Goal: Transaction & Acquisition: Subscribe to service/newsletter

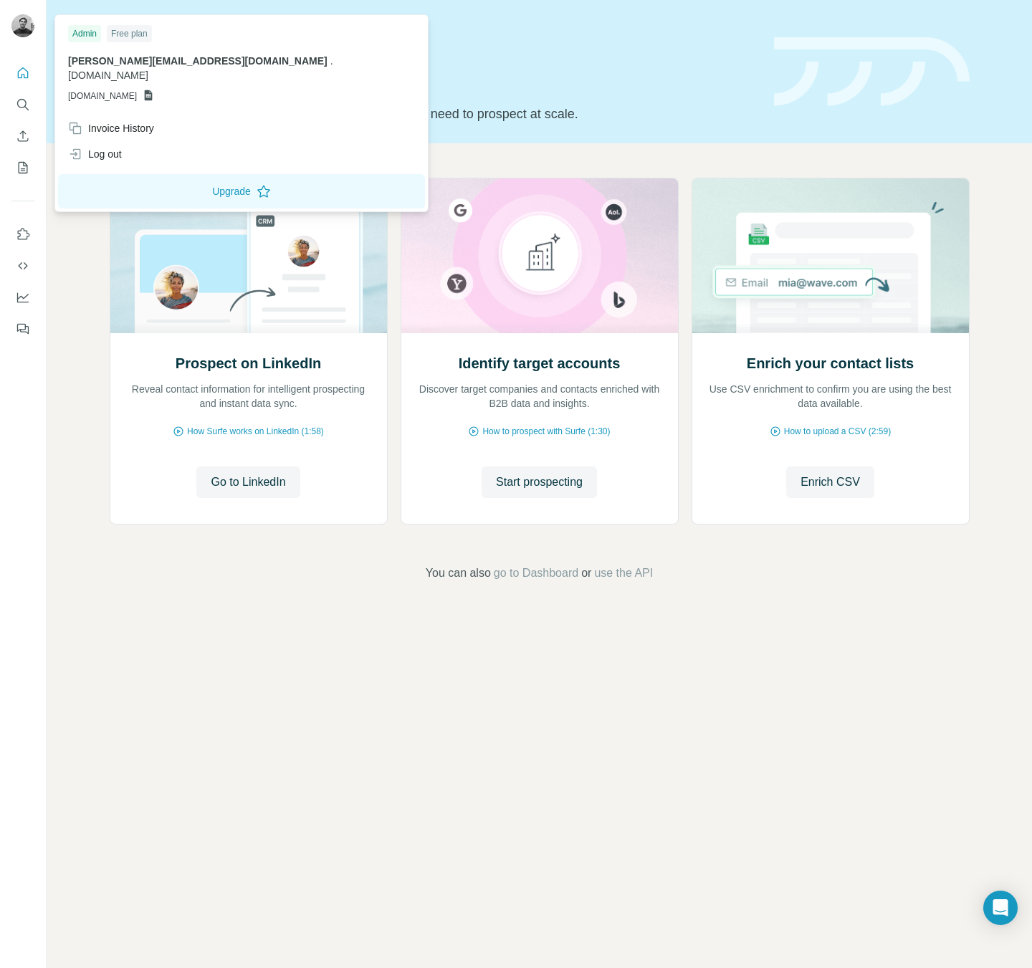
click at [133, 37] on div "Free plan" at bounding box center [129, 33] width 45 height 17
click at [130, 179] on button "Upgrade" at bounding box center [241, 191] width 367 height 34
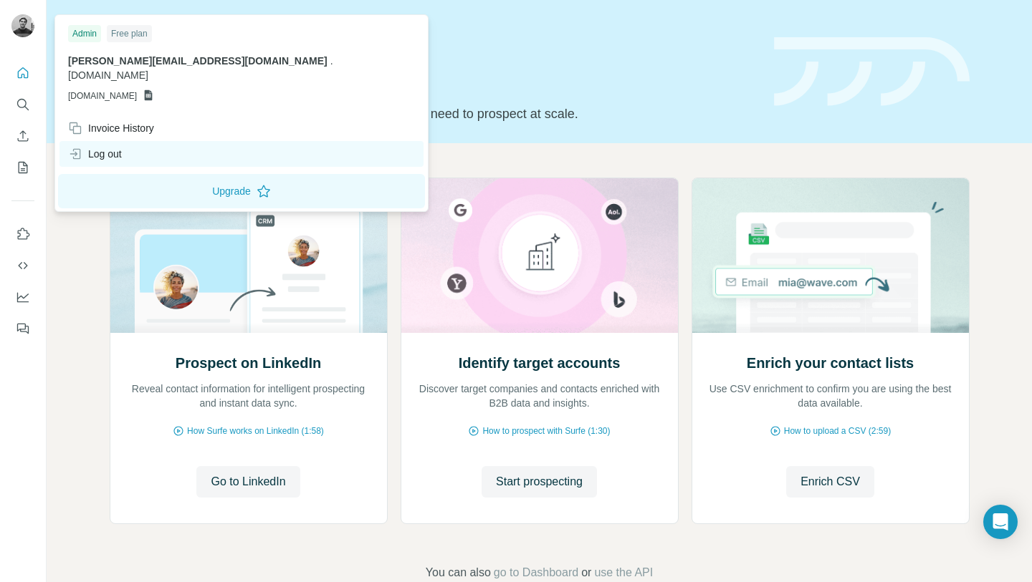
click at [132, 141] on div "Log out" at bounding box center [241, 154] width 364 height 26
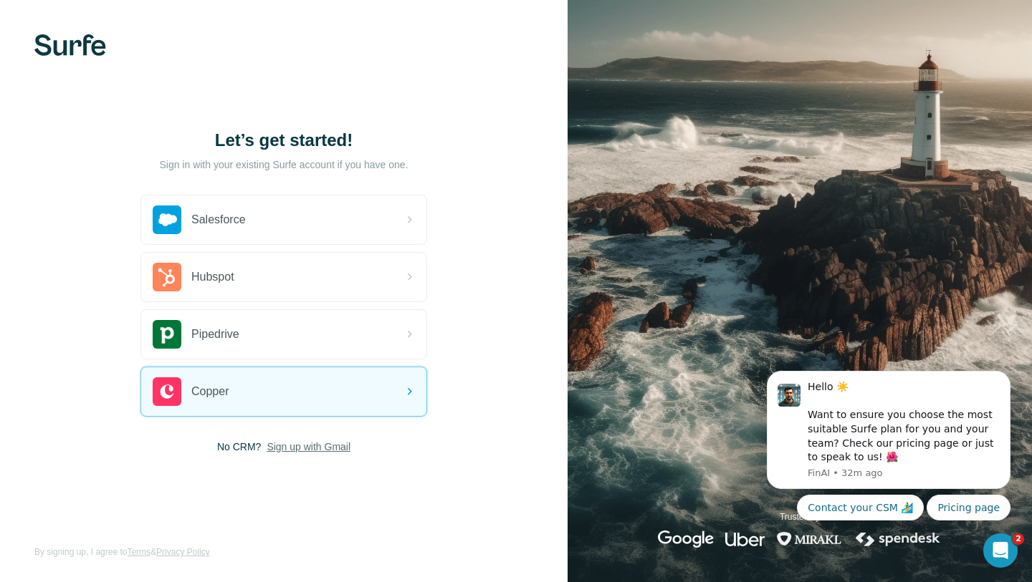
click at [300, 448] on span "Sign up with Gmail" at bounding box center [309, 447] width 84 height 14
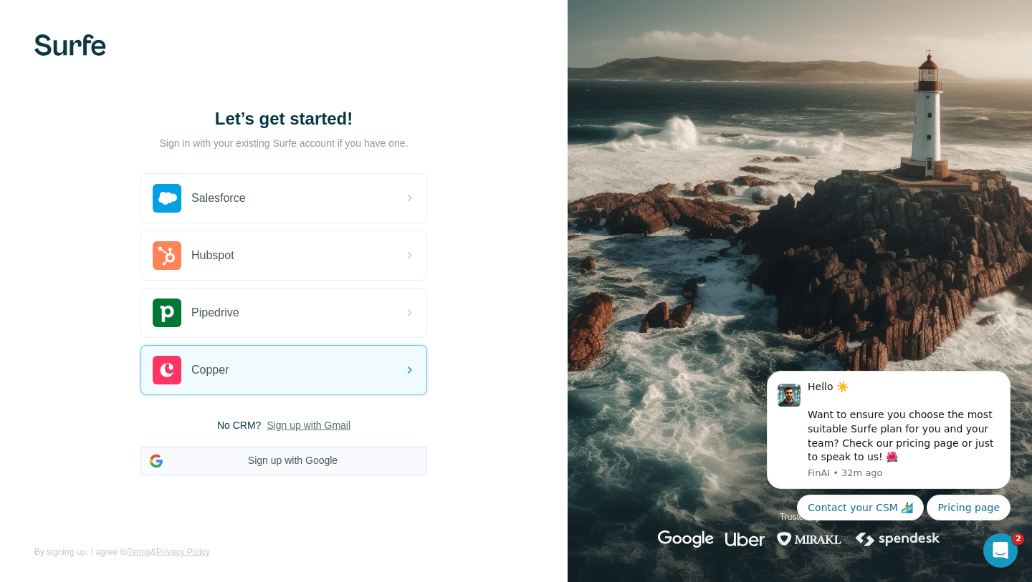
click at [286, 464] on button "Sign up with Google" at bounding box center [283, 461] width 287 height 29
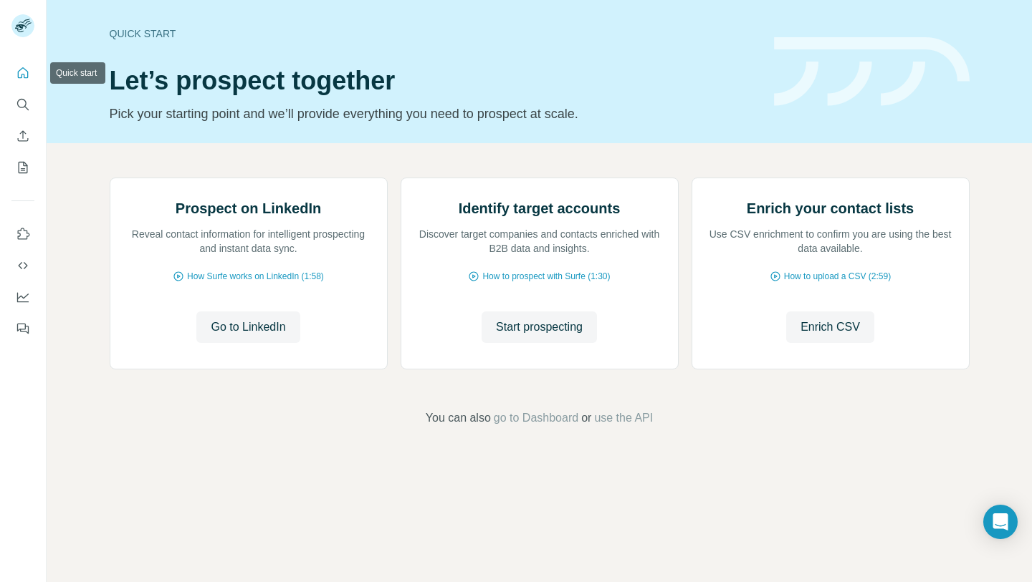
click at [26, 70] on icon "Quick start" at bounding box center [23, 72] width 11 height 11
